Goal: Task Accomplishment & Management: Use online tool/utility

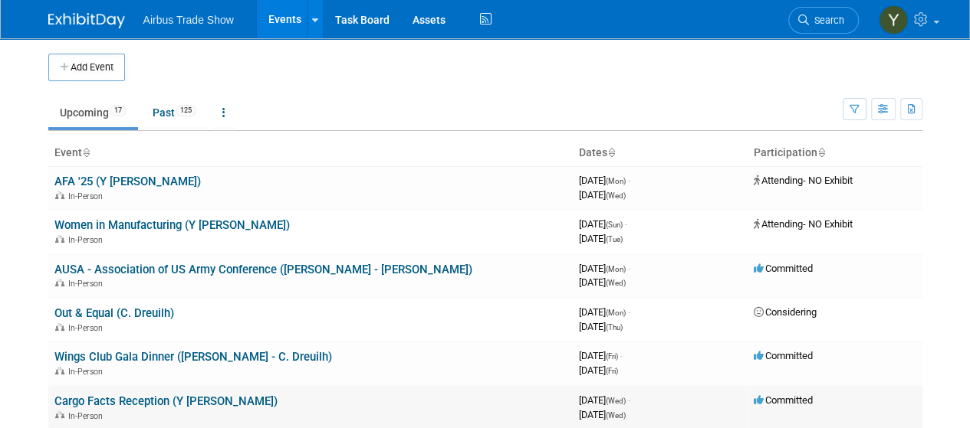
click at [119, 395] on link "Cargo Facts Reception (Y [PERSON_NAME])" at bounding box center [165, 402] width 223 height 14
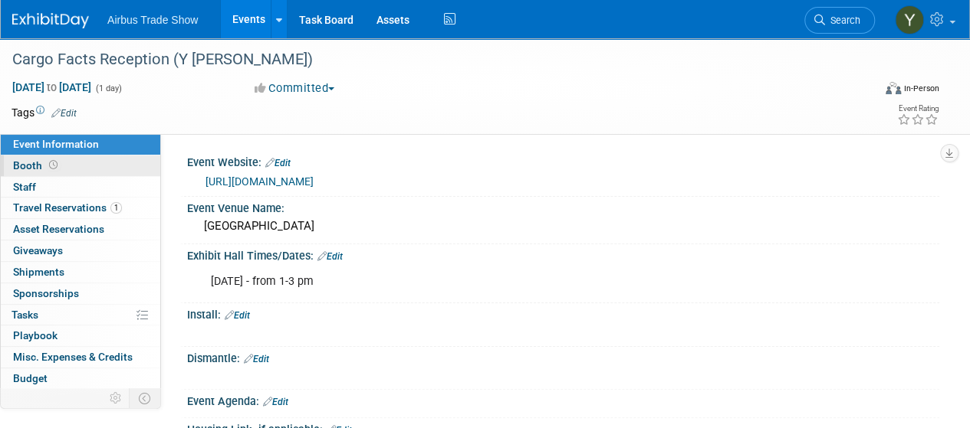
click at [75, 158] on link "Booth" at bounding box center [80, 166] width 159 height 21
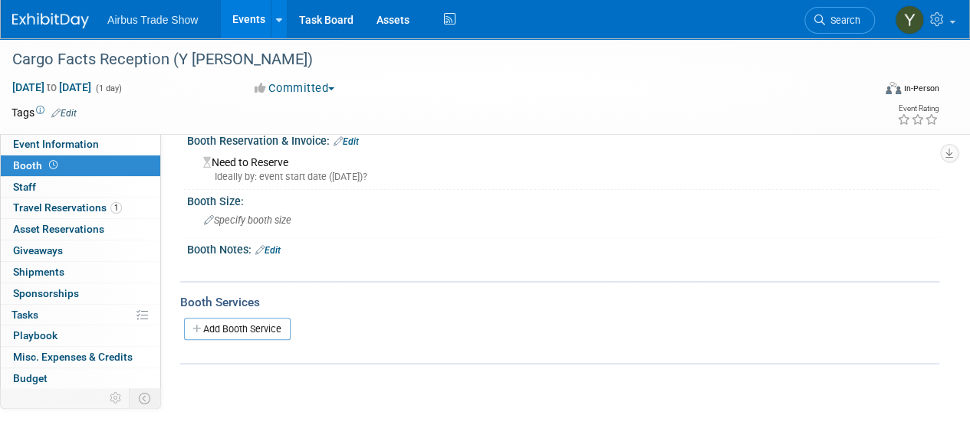
scroll to position [159, 0]
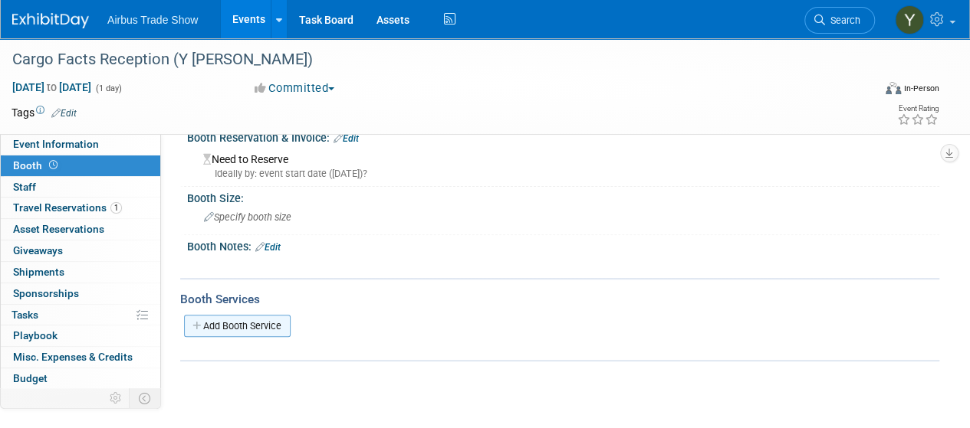
click at [254, 324] on link "Add Booth Service" at bounding box center [237, 326] width 107 height 22
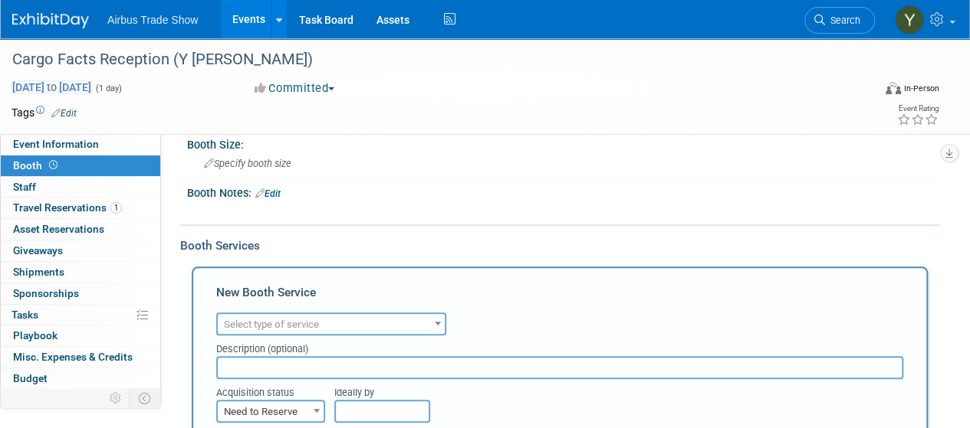
scroll to position [219, 0]
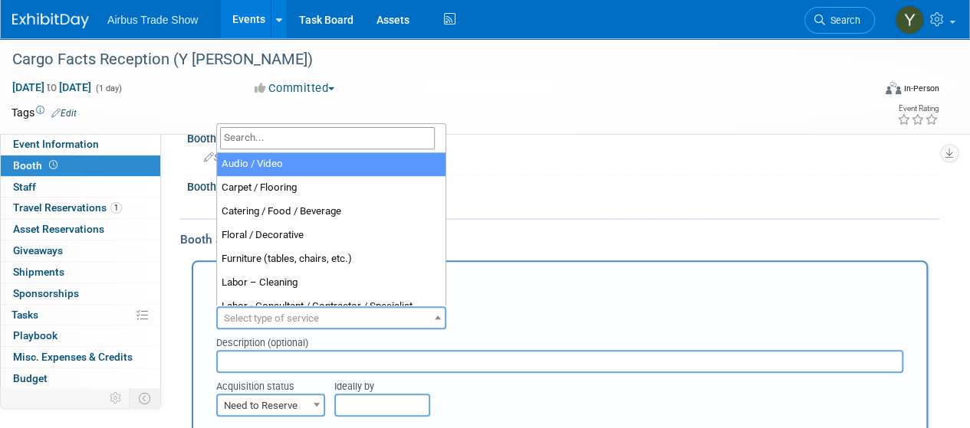
click at [435, 317] on b at bounding box center [438, 318] width 6 height 4
select select "2"
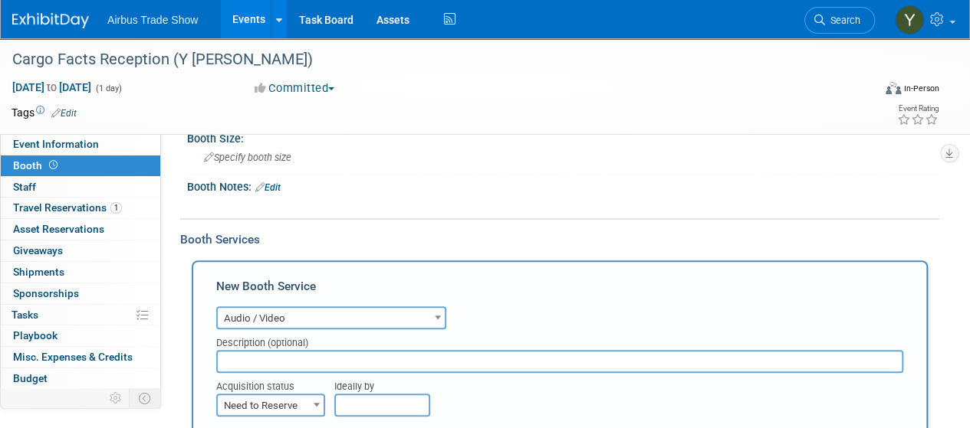
click at [320, 357] on input "text" at bounding box center [559, 361] width 687 height 23
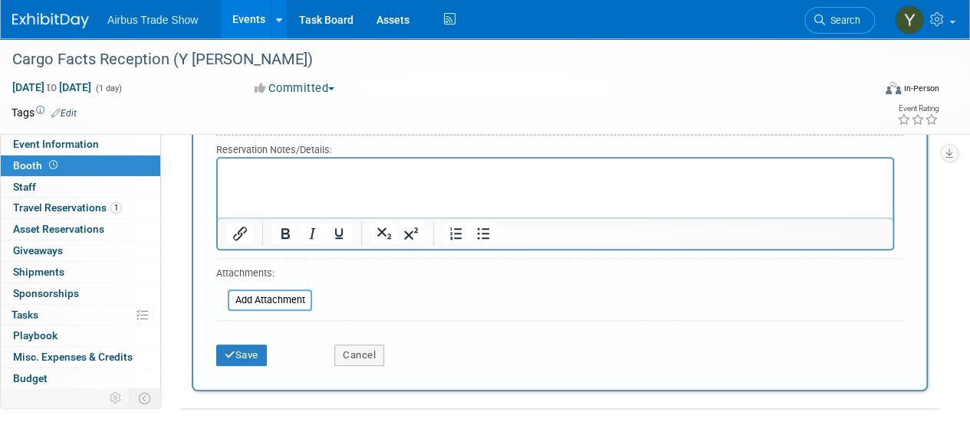
scroll to position [544, 0]
type input "Royal Productions"
click at [277, 297] on input "file" at bounding box center [219, 299] width 182 height 18
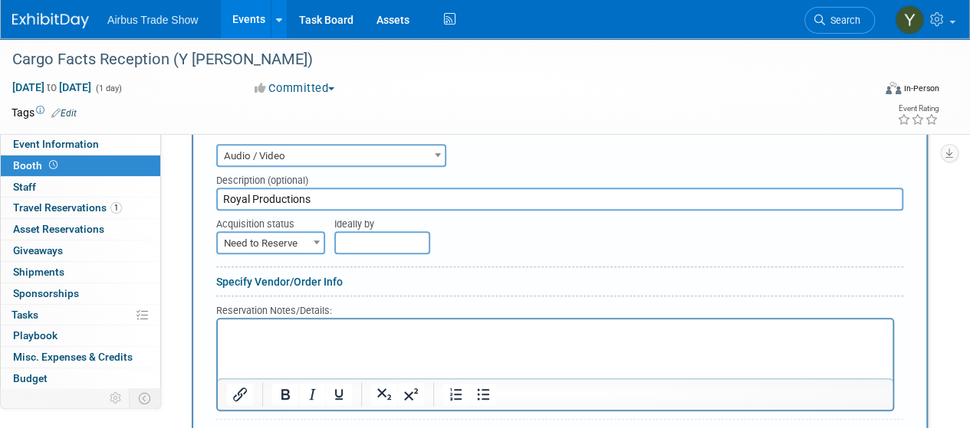
scroll to position [374, 0]
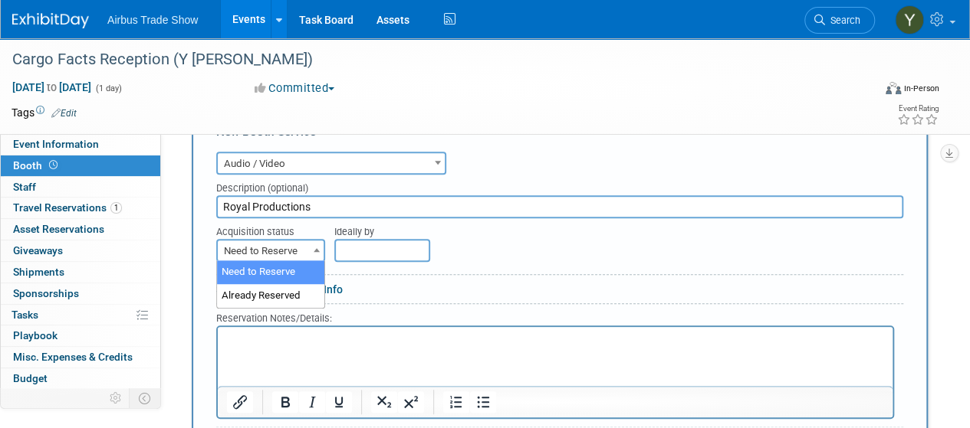
click at [290, 241] on span "Need to Reserve" at bounding box center [271, 251] width 106 height 21
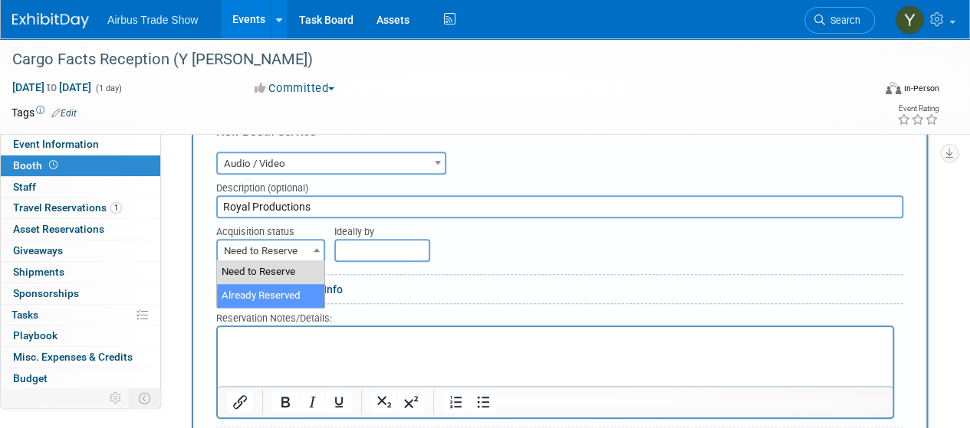
select select "2"
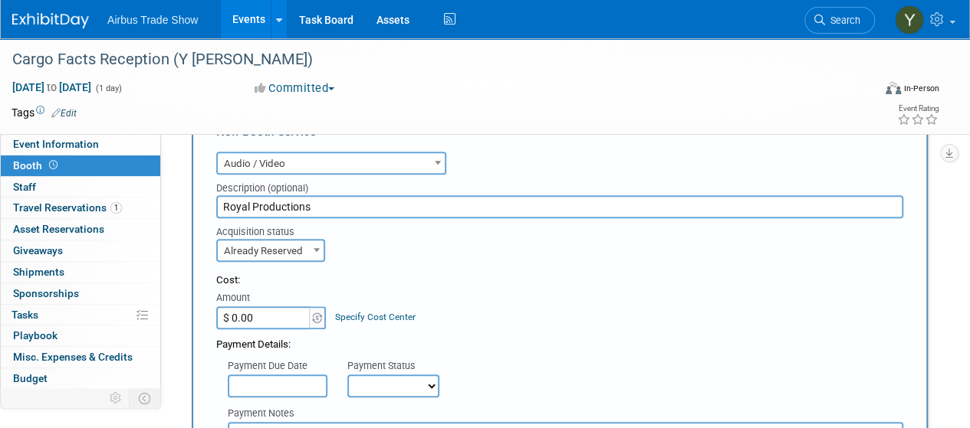
click at [271, 313] on input "$ 0.00" at bounding box center [264, 318] width 96 height 23
type input "$ 4,533.82"
click at [799, 315] on div "Cost: Amount $ 4,533.82 Specify Cost Center Cost Center -- Not Specified --" at bounding box center [559, 302] width 687 height 56
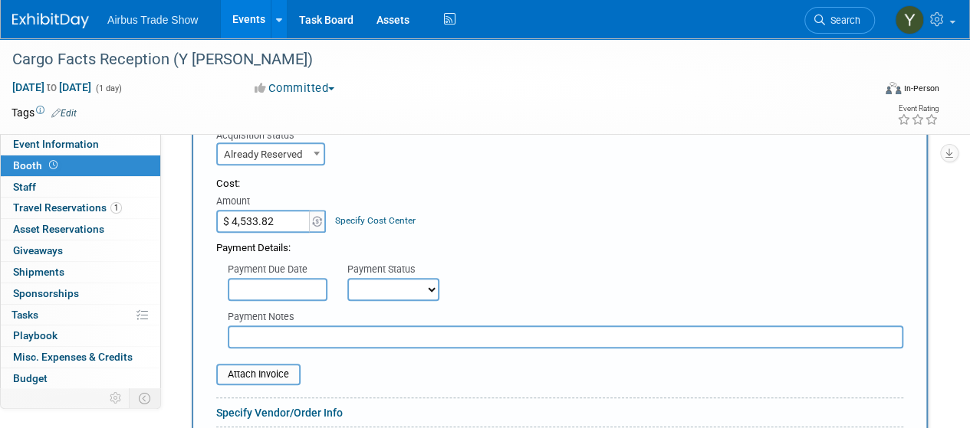
scroll to position [489, 0]
